Goal: Task Accomplishment & Management: Use online tool/utility

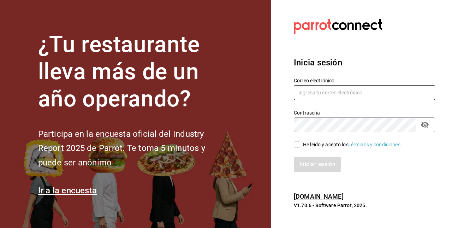
type input "animal.stregis@grupocosteno.com"
click at [441, 194] on section "Datos incorrectos. Verifica que tu Correo o Contraseña estén bien escritos. Ini…" at bounding box center [361, 114] width 181 height 228
click at [298, 146] on input "He leído y acepto los Términos y condiciones." at bounding box center [297, 144] width 6 height 6
checkbox input "true"
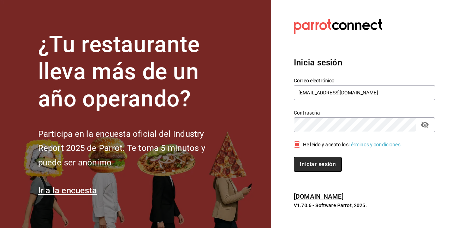
click at [310, 164] on button "Iniciar sesión" at bounding box center [318, 164] width 48 height 15
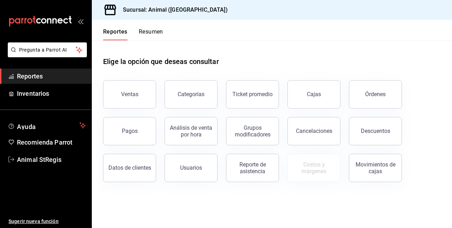
click at [148, 102] on button "Ventas" at bounding box center [129, 94] width 53 height 28
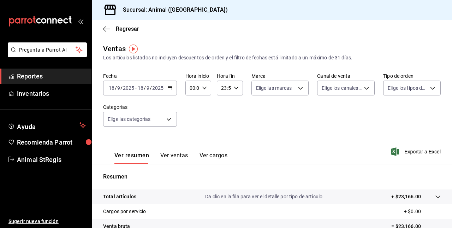
click at [142, 86] on input "18" at bounding box center [140, 88] width 6 height 6
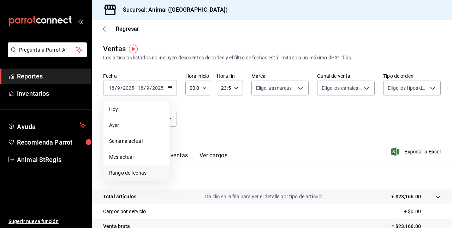
click at [122, 172] on span "Rango de fechas" at bounding box center [136, 172] width 55 height 7
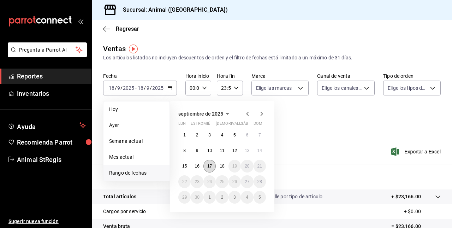
click at [209, 166] on abbr "17" at bounding box center [209, 166] width 5 height 5
click at [223, 168] on abbr "18" at bounding box center [222, 166] width 5 height 5
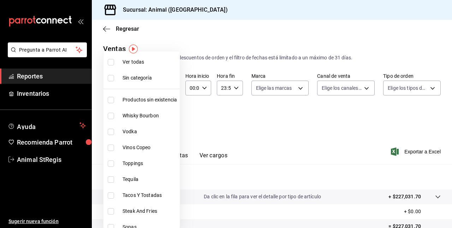
click at [170, 121] on body "Pregunta a Parrot AI Reportes Inventarios Ayuda Recomienda Parrot Animal StRegi…" at bounding box center [226, 114] width 452 height 228
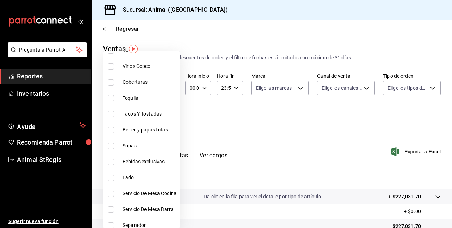
scroll to position [81, 0]
click at [139, 111] on span "Tacos Y Tostadas" at bounding box center [150, 113] width 54 height 7
type input "478caa61-5a17-4377-88e5-25c797c8acb8"
checkbox input "true"
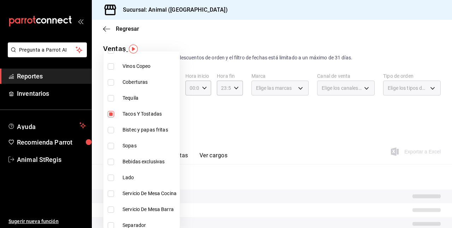
click at [143, 129] on span "Bistec y papas fritas" at bounding box center [150, 129] width 54 height 7
type input "478caa61-5a17-4377-88e5-25c797c8acb8,c0133aaa-4126-4740-a95b-50edb015e131"
checkbox input "true"
click at [136, 142] on span "Sopas" at bounding box center [150, 145] width 54 height 7
type input "478caa61-5a17-4377-88e5-25c797c8acb8,c0133aaa-4126-4740-a95b-50edb015e131,de2f3…"
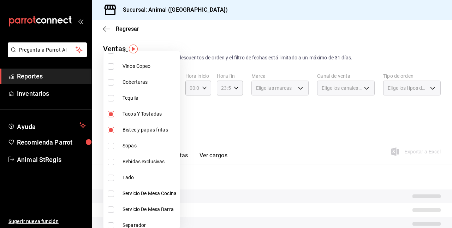
checkbox input "true"
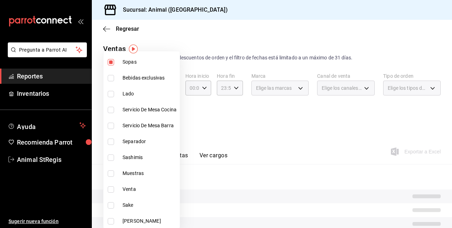
scroll to position [165, 0]
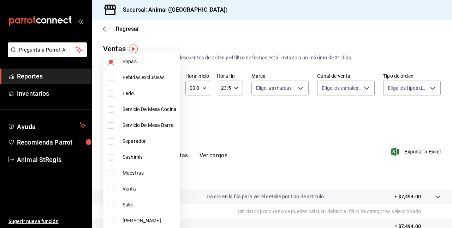
click at [127, 108] on span "Servicio De Mesa Cocina" at bounding box center [150, 109] width 54 height 7
type input "478caa61-5a17-4377-88e5-25c797c8acb8,c0133aaa-4126-4740-a95b-50edb015e131,de2f3…"
checkbox input "true"
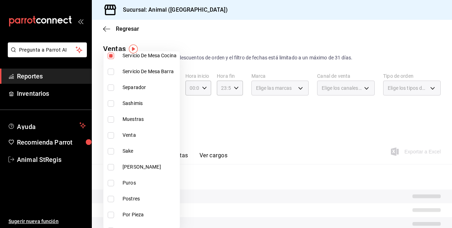
scroll to position [220, 0]
click at [125, 102] on span "Sashimis" at bounding box center [150, 102] width 54 height 7
type input "478caa61-5a17-4377-88e5-25c797c8acb8,c0133aaa-4126-4740-a95b-50edb015e131,de2f3…"
checkbox input "true"
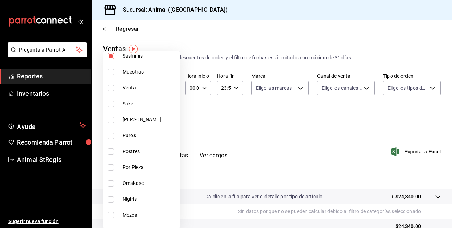
scroll to position [329, 0]
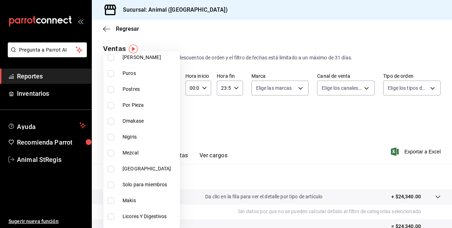
click at [127, 92] on span "Postres" at bounding box center [150, 89] width 54 height 7
type input "478caa61-5a17-4377-88e5-25c797c8acb8,c0133aaa-4126-4740-a95b-50edb015e131,de2f3…"
checkbox input "true"
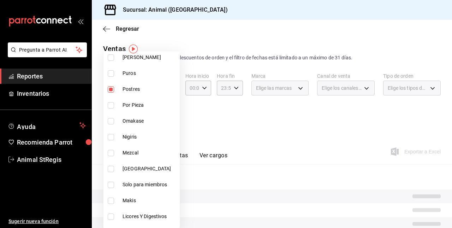
click at [133, 122] on span "Omakase" at bounding box center [150, 120] width 54 height 7
type input "478caa61-5a17-4377-88e5-25c797c8acb8,c0133aaa-4126-4740-a95b-50edb015e131,de2f3…"
checkbox input "true"
click at [134, 134] on span "Nigiris" at bounding box center [150, 136] width 54 height 7
type input "478caa61-5a17-4377-88e5-25c797c8acb8,c0133aaa-4126-4740-a95b-50edb015e131,de2f3…"
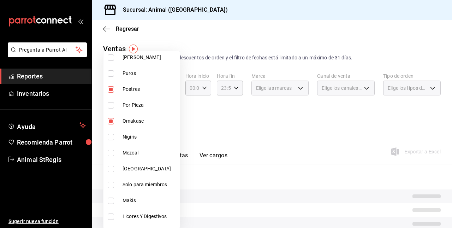
checkbox input "true"
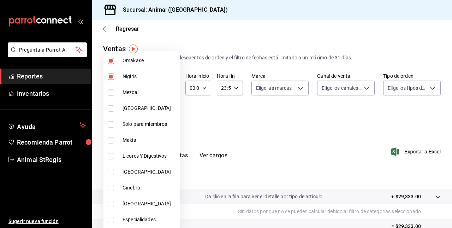
scroll to position [389, 0]
click at [132, 141] on span "Makis" at bounding box center [150, 139] width 54 height 7
type input "478caa61-5a17-4377-88e5-25c797c8acb8,c0133aaa-4126-4740-a95b-50edb015e131,de2f3…"
checkbox input "true"
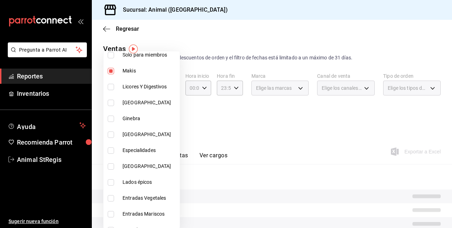
scroll to position [459, 0]
click at [133, 149] on span "Especialidades" at bounding box center [150, 149] width 54 height 7
type input "478caa61-5a17-4377-88e5-25c797c8acb8,c0133aaa-4126-4740-a95b-50edb015e131,de2f3…"
checkbox input "true"
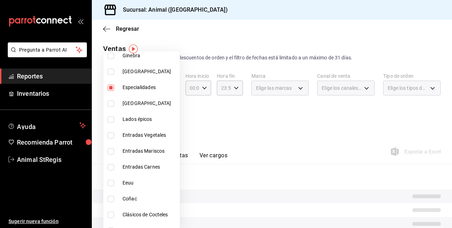
scroll to position [522, 0]
click at [130, 120] on span "Lados épicos" at bounding box center [150, 118] width 54 height 7
type input "478caa61-5a17-4377-88e5-25c797c8acb8,c0133aaa-4126-4740-a95b-50edb015e131,de2f3…"
checkbox input "true"
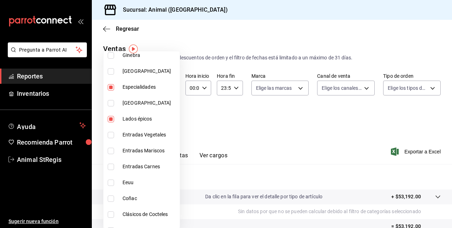
click at [129, 133] on span "Entradas Vegetales" at bounding box center [150, 134] width 54 height 7
type input "478caa61-5a17-4377-88e5-25c797c8acb8,c0133aaa-4126-4740-a95b-50edb015e131,de2f3…"
checkbox input "true"
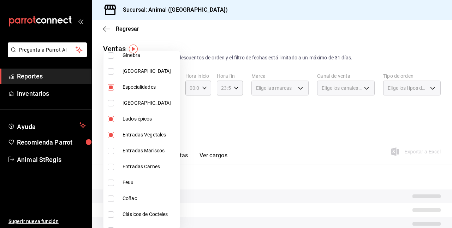
click at [129, 145] on li "Entradas Mariscos" at bounding box center [142, 151] width 76 height 16
type input "478caa61-5a17-4377-88e5-25c797c8acb8,c0133aaa-4126-4740-a95b-50edb015e131,de2f3…"
checkbox input "true"
click at [128, 164] on span "Entradas Carnes" at bounding box center [150, 166] width 54 height 7
type input "478caa61-5a17-4377-88e5-25c797c8acb8,c0133aaa-4126-4740-a95b-50edb015e131,de2f3…"
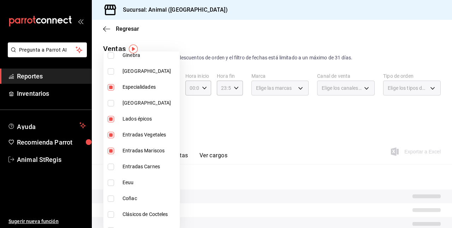
checkbox input "true"
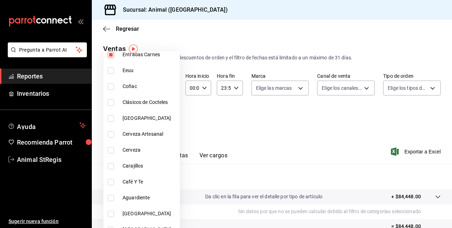
scroll to position [659, 0]
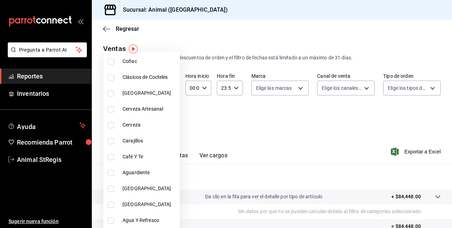
click at [240, 112] on div at bounding box center [226, 114] width 452 height 228
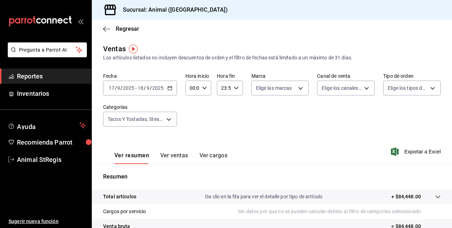
click at [165, 154] on button "Ver ventas" at bounding box center [174, 158] width 28 height 12
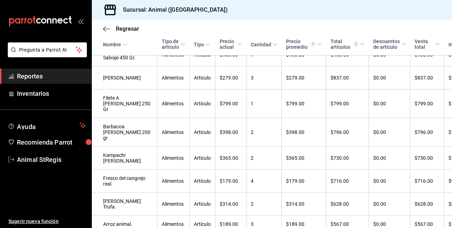
scroll to position [755, 0]
click at [165, 169] on td "Alimentos" at bounding box center [174, 180] width 32 height 23
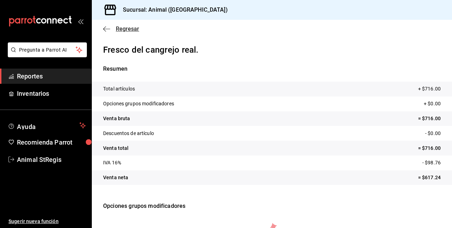
click at [106, 31] on icon "button" at bounding box center [106, 29] width 7 height 6
click at [133, 30] on span "Regresar" at bounding box center [127, 28] width 23 height 7
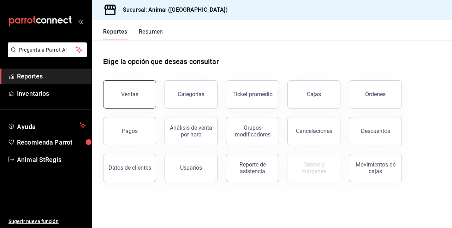
click at [131, 96] on div "Ventas" at bounding box center [129, 94] width 17 height 7
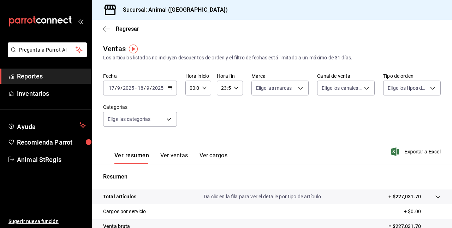
click at [147, 89] on input "9" at bounding box center [148, 88] width 4 height 6
click at [172, 83] on div "[DATE] [DATE] - [DATE] [DATE]" at bounding box center [140, 88] width 74 height 15
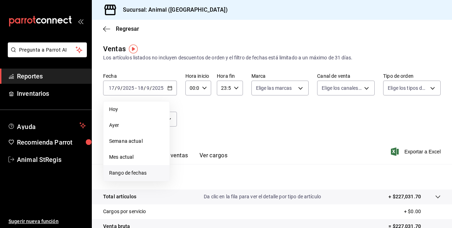
click at [128, 171] on span "Rango de fechas" at bounding box center [136, 172] width 55 height 7
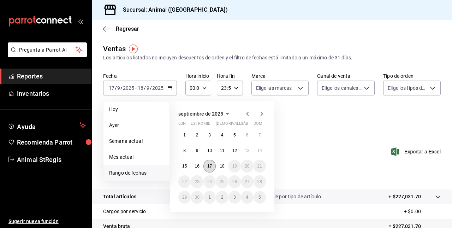
click at [206, 168] on button "17" at bounding box center [210, 166] width 12 height 13
click at [223, 166] on abbr "18" at bounding box center [222, 166] width 5 height 5
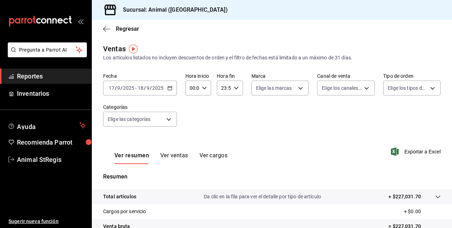
click at [183, 156] on button "Ver ventas" at bounding box center [174, 158] width 28 height 12
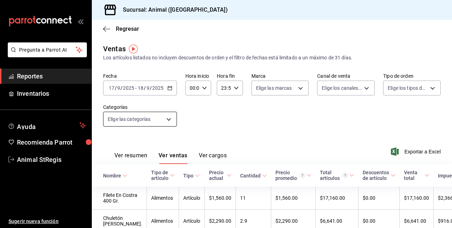
click at [171, 116] on body "Pregunta a Parrot AI Reportes Inventarios Ayuda Recomienda Parrot Animal StRegi…" at bounding box center [226, 114] width 452 height 228
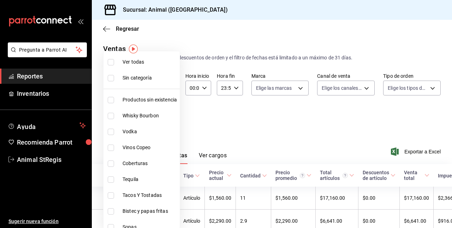
click at [109, 194] on input "checkbox" at bounding box center [111, 195] width 6 height 6
checkbox input "true"
type input "478caa61-5a17-4377-88e5-25c797c8acb8"
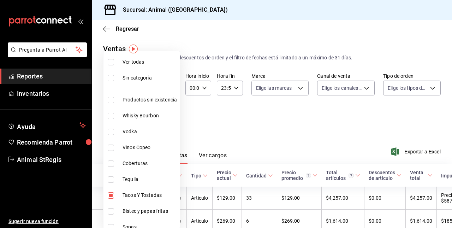
click at [111, 209] on input "checkbox" at bounding box center [111, 211] width 6 height 6
checkbox input "true"
type input "478caa61-5a17-4377-88e5-25c797c8acb8,c0133aaa-4126-4740-a95b-50edb015e131"
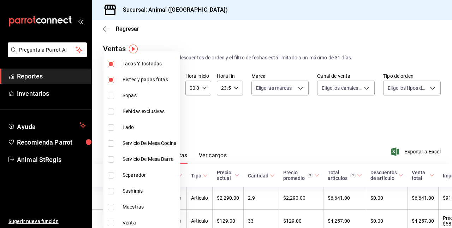
scroll to position [132, 0]
click at [115, 93] on label at bounding box center [112, 95] width 9 height 6
click at [114, 93] on input "checkbox" at bounding box center [111, 95] width 6 height 6
checkbox input "false"
type input "478caa61-5a17-4377-88e5-25c797c8acb8,c0133aaa-4126-4740-a95b-50edb015e131"
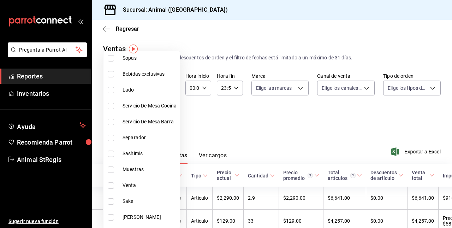
scroll to position [169, 0]
click at [115, 152] on label at bounding box center [112, 153] width 9 height 6
click at [114, 152] on input "checkbox" at bounding box center [111, 153] width 6 height 6
checkbox input "false"
type input "478caa61-5a17-4377-88e5-25c797c8acb8,c0133aaa-4126-4740-a95b-50edb015e131"
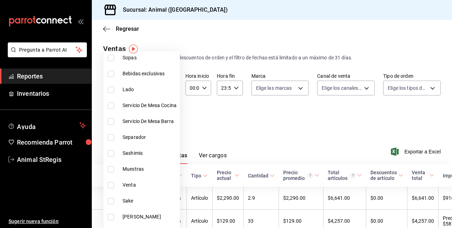
click at [112, 154] on input "checkbox" at bounding box center [111, 153] width 6 height 6
checkbox input "true"
type input "478caa61-5a17-4377-88e5-25c797c8acb8,c0133aaa-4126-4740-a95b-50edb015e131,d0a14…"
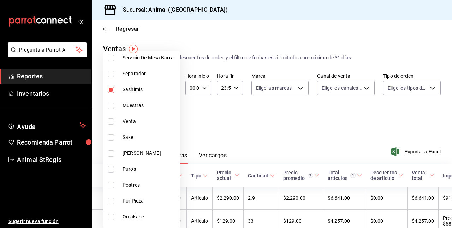
scroll to position [283, 0]
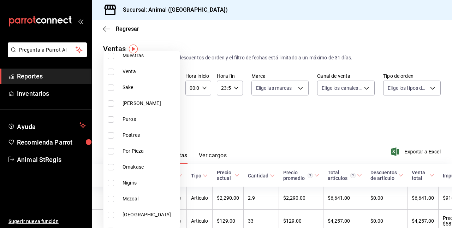
click at [111, 136] on input "checkbox" at bounding box center [111, 135] width 6 height 6
checkbox input "true"
type input "478caa61-5a17-4377-88e5-25c797c8acb8,c0133aaa-4126-4740-a95b-50edb015e131,d0a14…"
click at [112, 165] on input "checkbox" at bounding box center [111, 167] width 6 height 6
checkbox input "true"
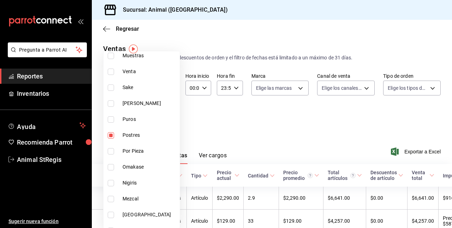
type input "478caa61-5a17-4377-88e5-25c797c8acb8,c0133aaa-4126-4740-a95b-50edb015e131,d0a14…"
click at [115, 183] on label at bounding box center [112, 183] width 9 height 6
click at [114, 183] on input "checkbox" at bounding box center [111, 183] width 6 height 6
checkbox input "false"
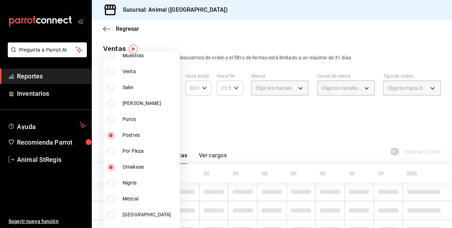
type input "478caa61-5a17-4377-88e5-25c797c8acb8,c0133aaa-4126-4740-a95b-50edb015e131,d0a14…"
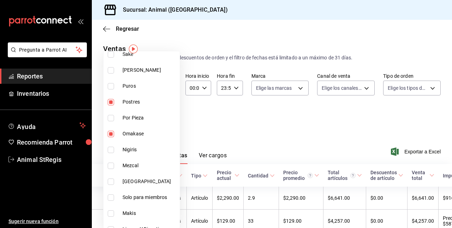
scroll to position [317, 0]
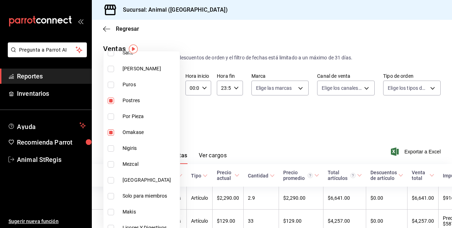
click at [112, 148] on input "checkbox" at bounding box center [111, 148] width 6 height 6
checkbox input "true"
type input "478caa61-5a17-4377-88e5-25c797c8acb8,c0133aaa-4126-4740-a95b-50edb015e131,d0a14…"
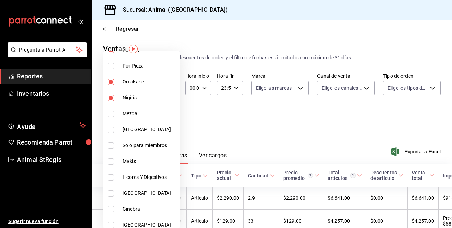
scroll to position [369, 0]
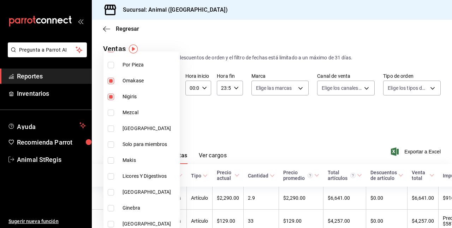
click at [110, 142] on input "checkbox" at bounding box center [111, 144] width 6 height 6
checkbox input "true"
type input "478caa61-5a17-4377-88e5-25c797c8acb8,c0133aaa-4126-4740-a95b-50edb015e131,d0a14…"
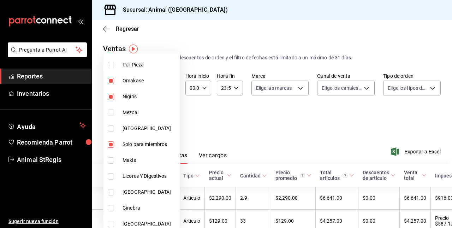
click at [112, 159] on input "checkbox" at bounding box center [111, 160] width 6 height 6
checkbox input "true"
type input "478caa61-5a17-4377-88e5-25c797c8acb8,c0133aaa-4126-4740-a95b-50edb015e131,d0a14…"
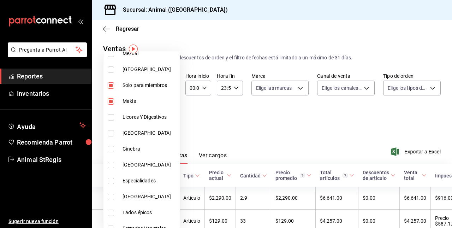
scroll to position [458, 0]
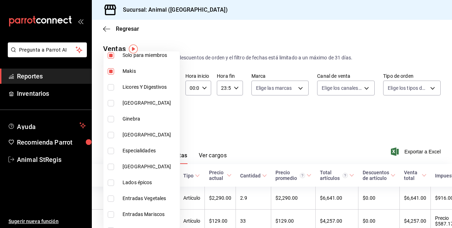
click at [111, 150] on input "checkbox" at bounding box center [111, 151] width 6 height 6
checkbox input "true"
type input "478caa61-5a17-4377-88e5-25c797c8acb8,c0133aaa-4126-4740-a95b-50edb015e131,d0a14…"
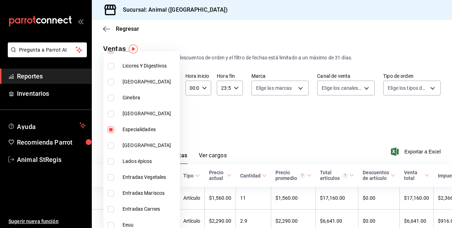
scroll to position [501, 0]
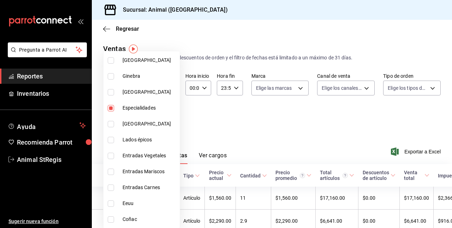
click at [113, 138] on input "checkbox" at bounding box center [111, 140] width 6 height 6
checkbox input "true"
type input "478caa61-5a17-4377-88e5-25c797c8acb8,c0133aaa-4126-4740-a95b-50edb015e131,d0a14…"
click at [113, 153] on input "checkbox" at bounding box center [111, 156] width 6 height 6
checkbox input "true"
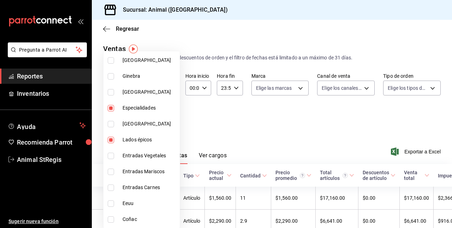
type input "478caa61-5a17-4377-88e5-25c797c8acb8,c0133aaa-4126-4740-a95b-50edb015e131,d0a14…"
click at [111, 171] on input "checkbox" at bounding box center [111, 172] width 6 height 6
checkbox input "true"
type input "478caa61-5a17-4377-88e5-25c797c8acb8,c0133aaa-4126-4740-a95b-50edb015e131,d0a14…"
click at [111, 186] on input "checkbox" at bounding box center [111, 187] width 6 height 6
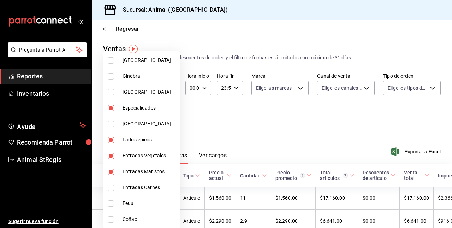
checkbox input "true"
type input "478caa61-5a17-4377-88e5-25c797c8acb8,c0133aaa-4126-4740-a95b-50edb015e131,d0a14…"
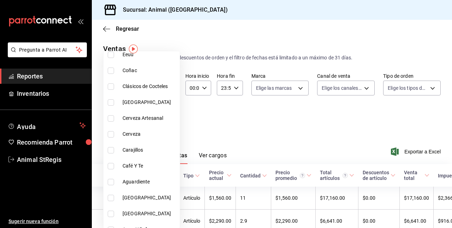
scroll to position [659, 0]
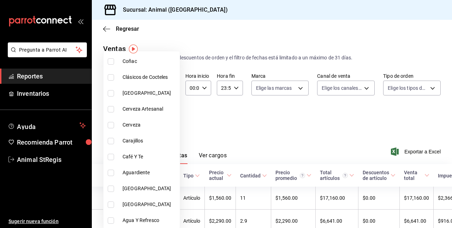
click at [242, 103] on div at bounding box center [226, 114] width 452 height 228
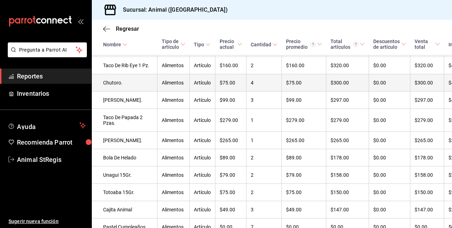
scroll to position [1305, 0]
